Goal: Task Accomplishment & Management: Complete application form

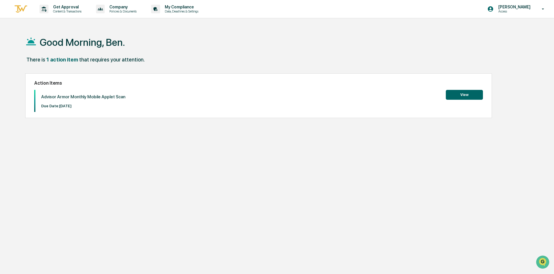
click at [466, 100] on div "Advisor Armor Monthly Mobile Applet Scan Due Date: [DATE] View" at bounding box center [258, 101] width 449 height 22
click at [466, 97] on button "View" at bounding box center [464, 95] width 37 height 10
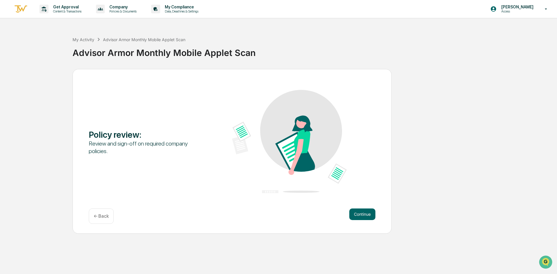
click at [378, 209] on div "Policy review : Review and sign-off on required company policies. Continue ← Ba…" at bounding box center [232, 151] width 319 height 165
click at [371, 212] on button "Continue" at bounding box center [362, 215] width 26 height 12
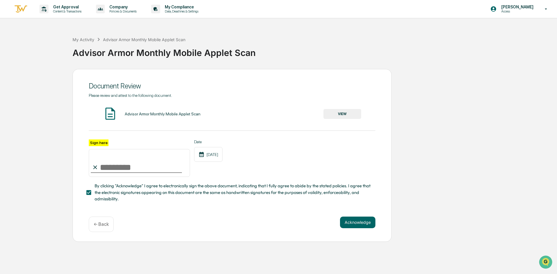
click at [112, 174] on input "Sign here" at bounding box center [139, 163] width 101 height 28
type input "*********"
click at [369, 226] on button "Acknowledge" at bounding box center [357, 223] width 35 height 12
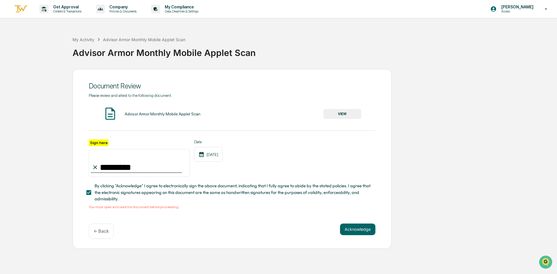
click at [335, 114] on button "VIEW" at bounding box center [342, 114] width 38 height 10
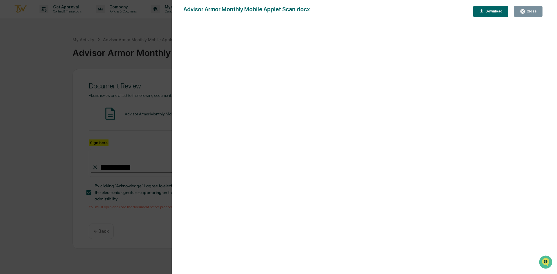
click at [525, 14] on icon "button" at bounding box center [523, 12] width 6 height 6
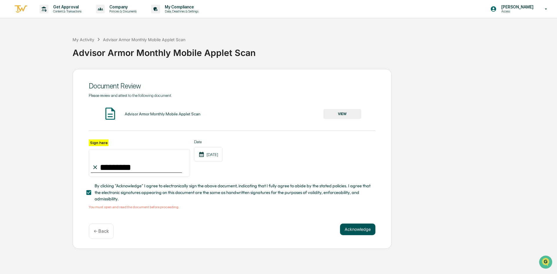
click at [360, 234] on button "Acknowledge" at bounding box center [357, 230] width 35 height 12
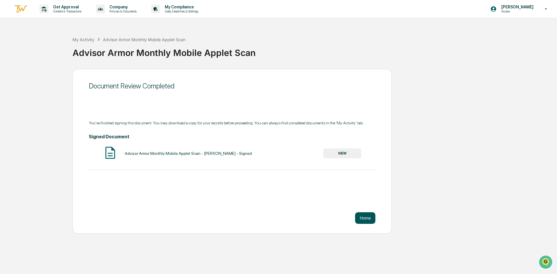
click at [372, 221] on button "Home" at bounding box center [365, 218] width 20 height 12
